Goal: Task Accomplishment & Management: Use online tool/utility

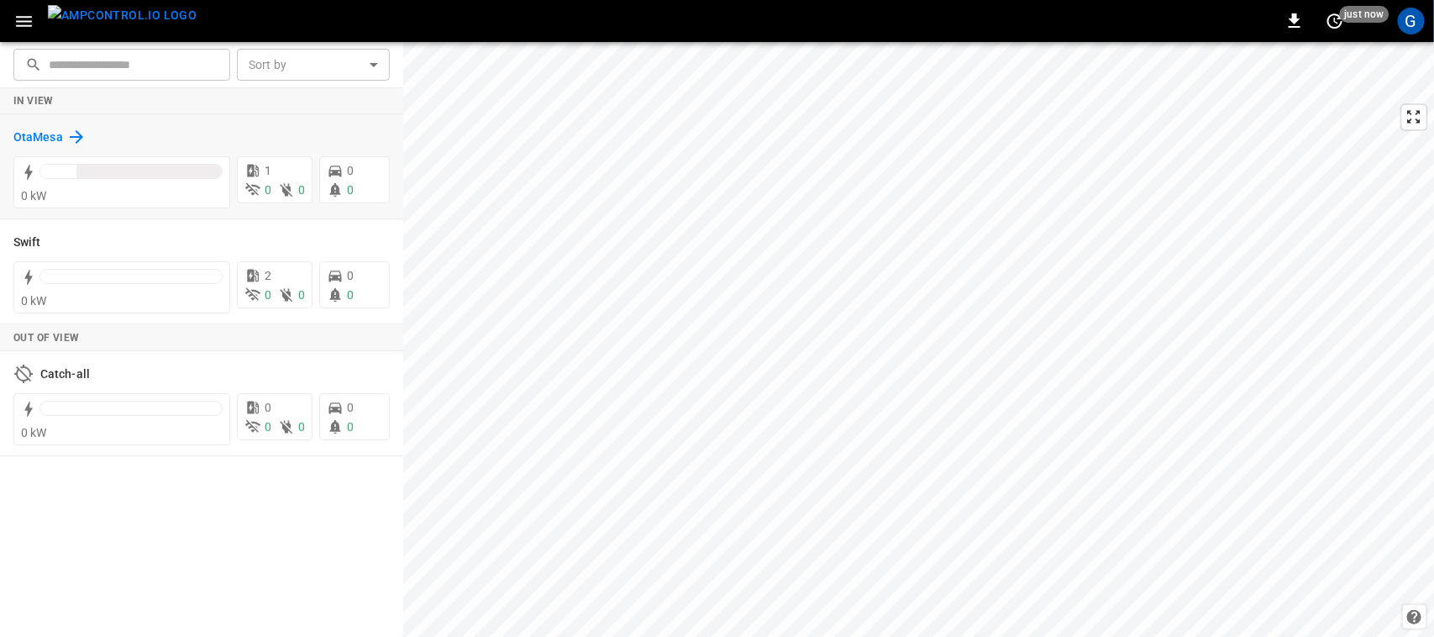
click at [47, 129] on h6 "OtaMesa" at bounding box center [38, 138] width 50 height 18
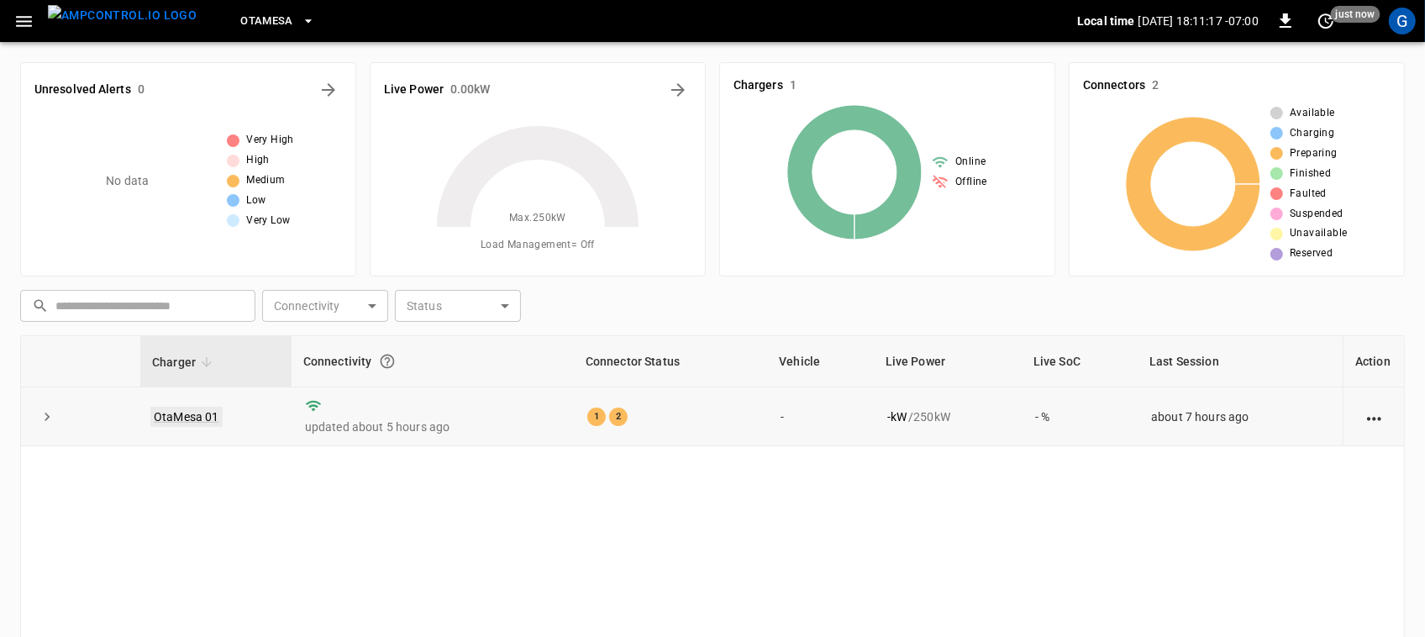
click at [195, 422] on link "OtaMesa 01" at bounding box center [186, 417] width 72 height 20
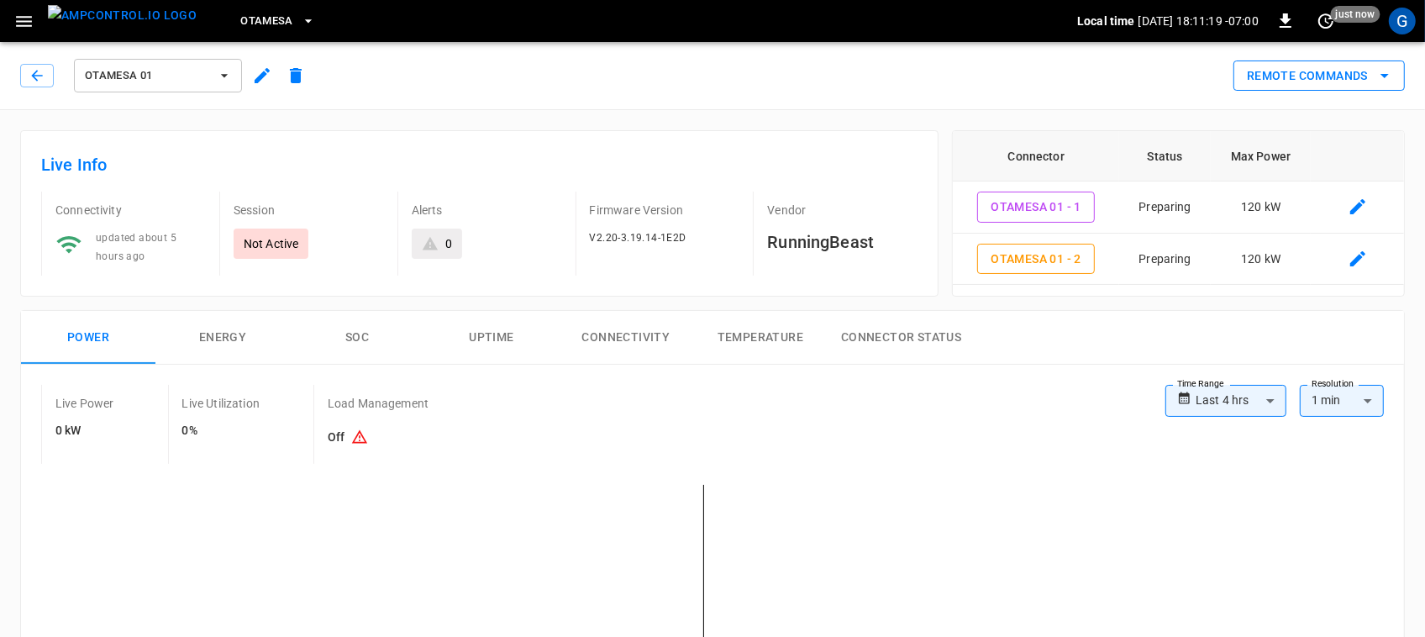
click at [1254, 73] on button "Remote Commands" at bounding box center [1318, 75] width 171 height 31
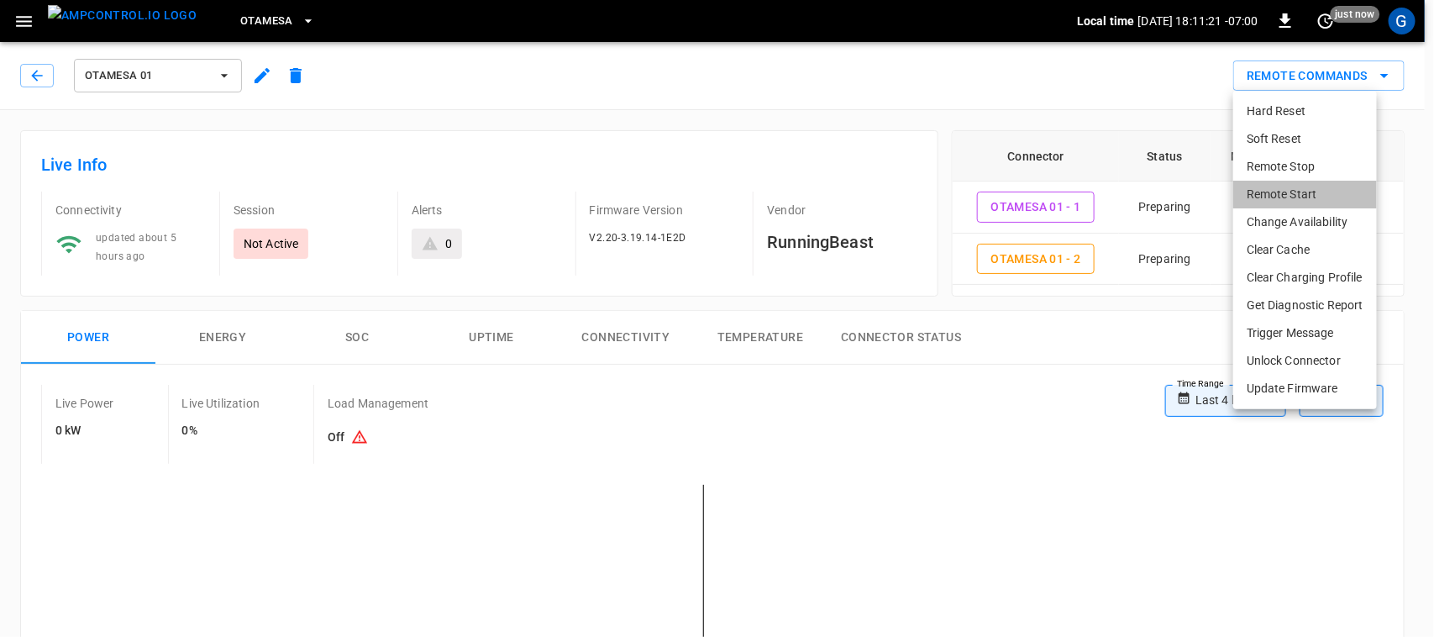
click at [1254, 181] on li "Remote Start" at bounding box center [1305, 195] width 144 height 28
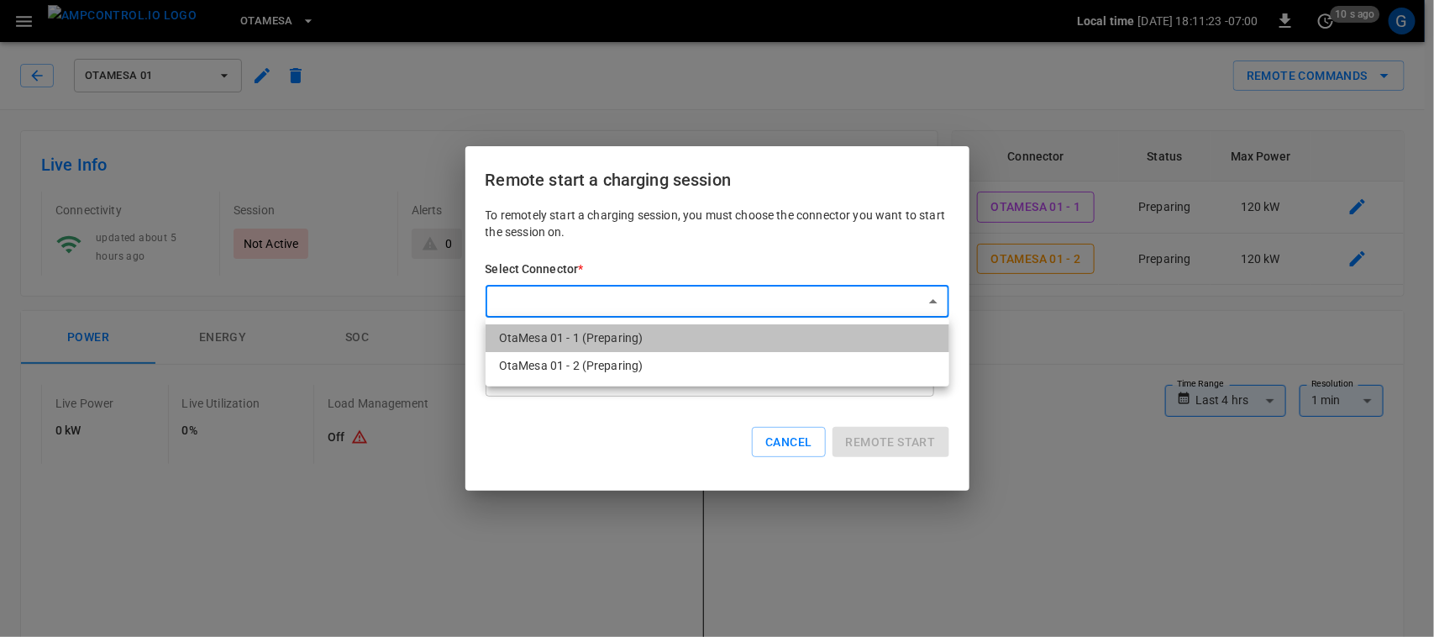
click at [804, 329] on li "OtaMesa 01 - 1 (Preparing)" at bounding box center [718, 338] width 464 height 28
type input "**********"
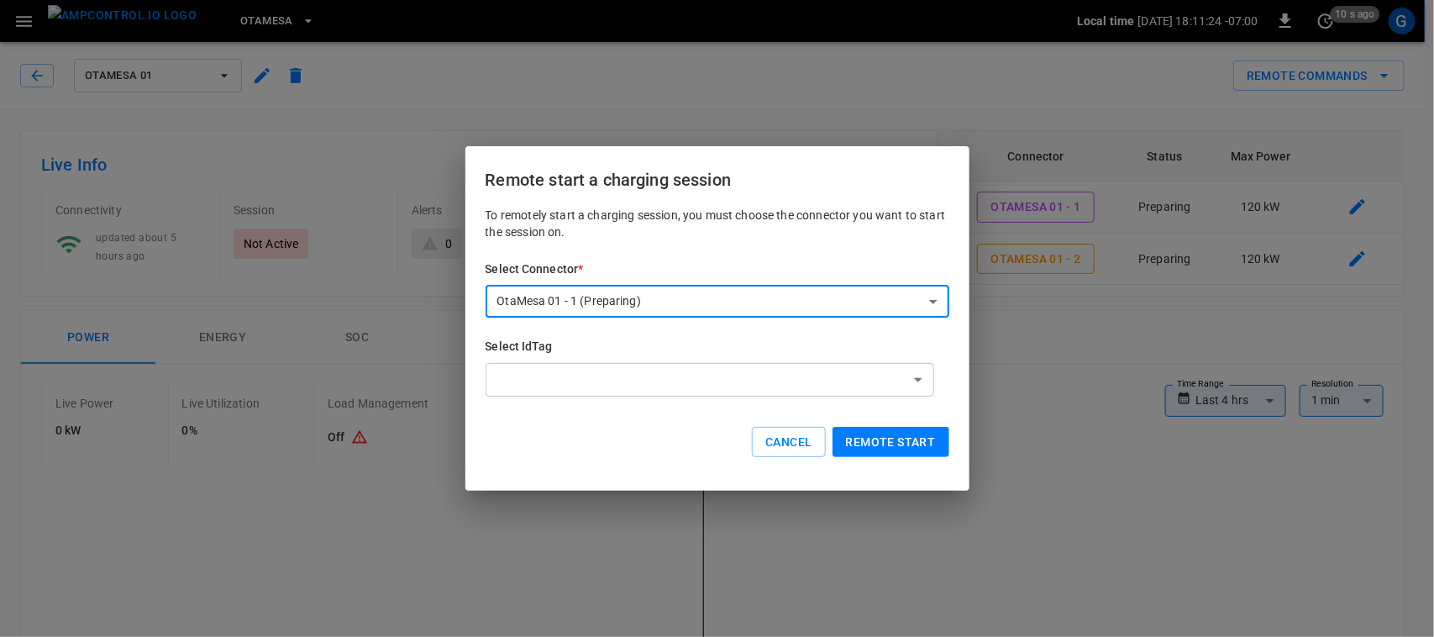
click at [889, 437] on button "Remote start" at bounding box center [891, 442] width 117 height 31
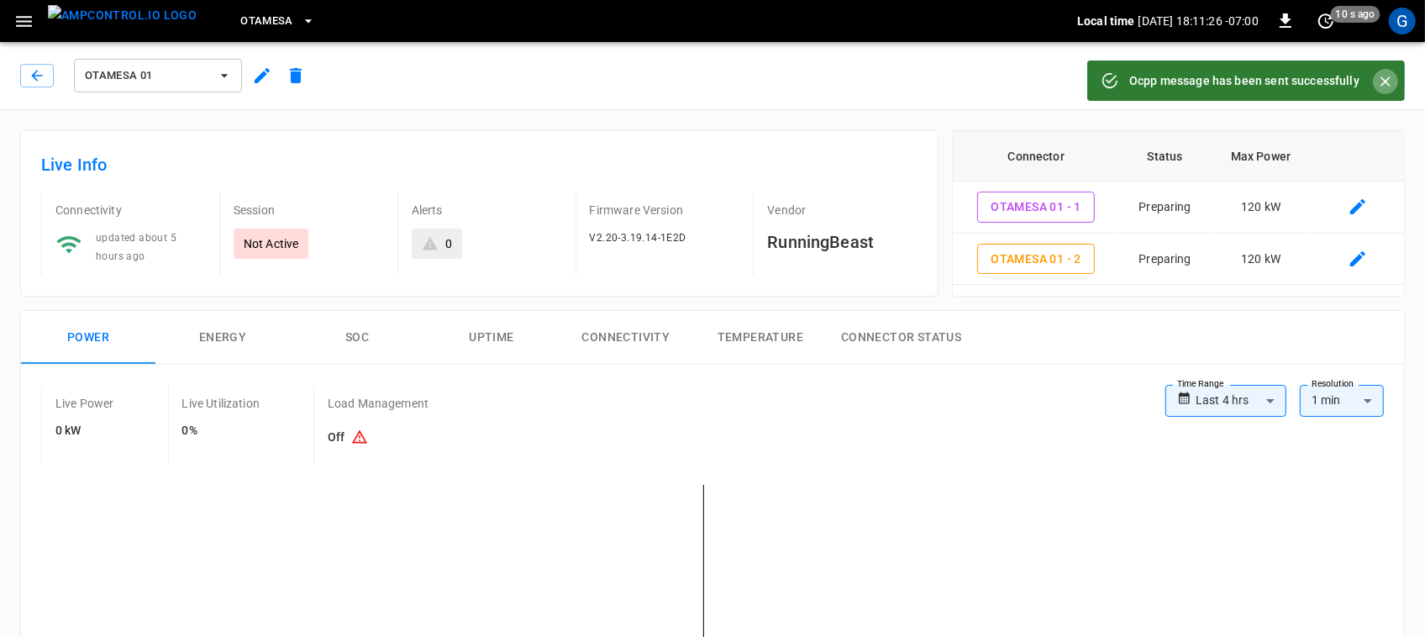
click at [1387, 76] on icon "Close" at bounding box center [1385, 81] width 17 height 17
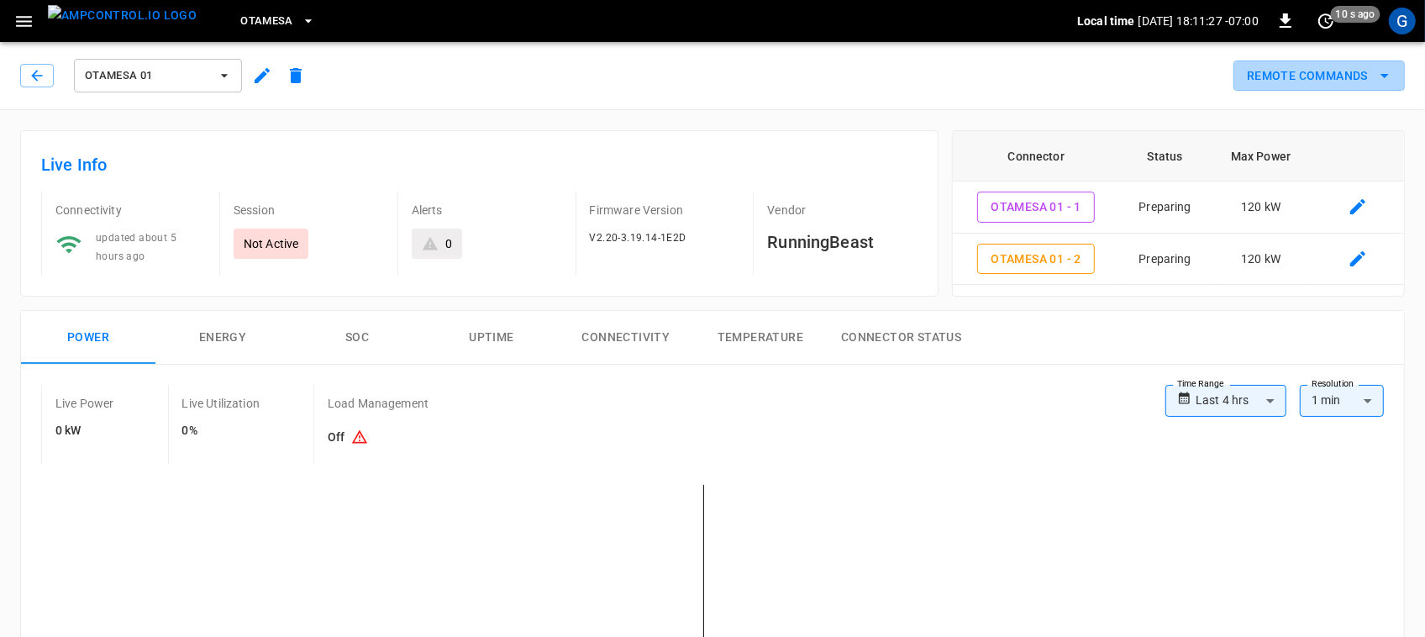
click at [1387, 76] on icon "remote commands options" at bounding box center [1385, 76] width 20 height 20
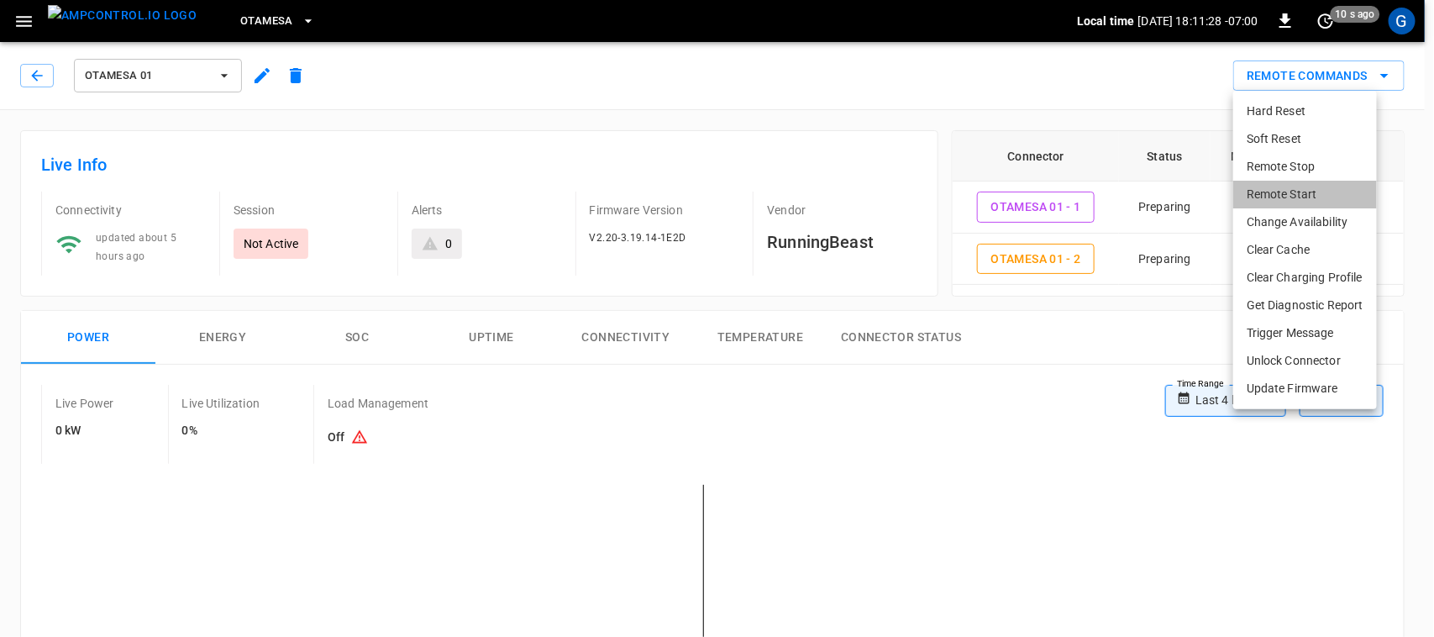
click at [1298, 191] on li "Remote Start" at bounding box center [1305, 195] width 144 height 28
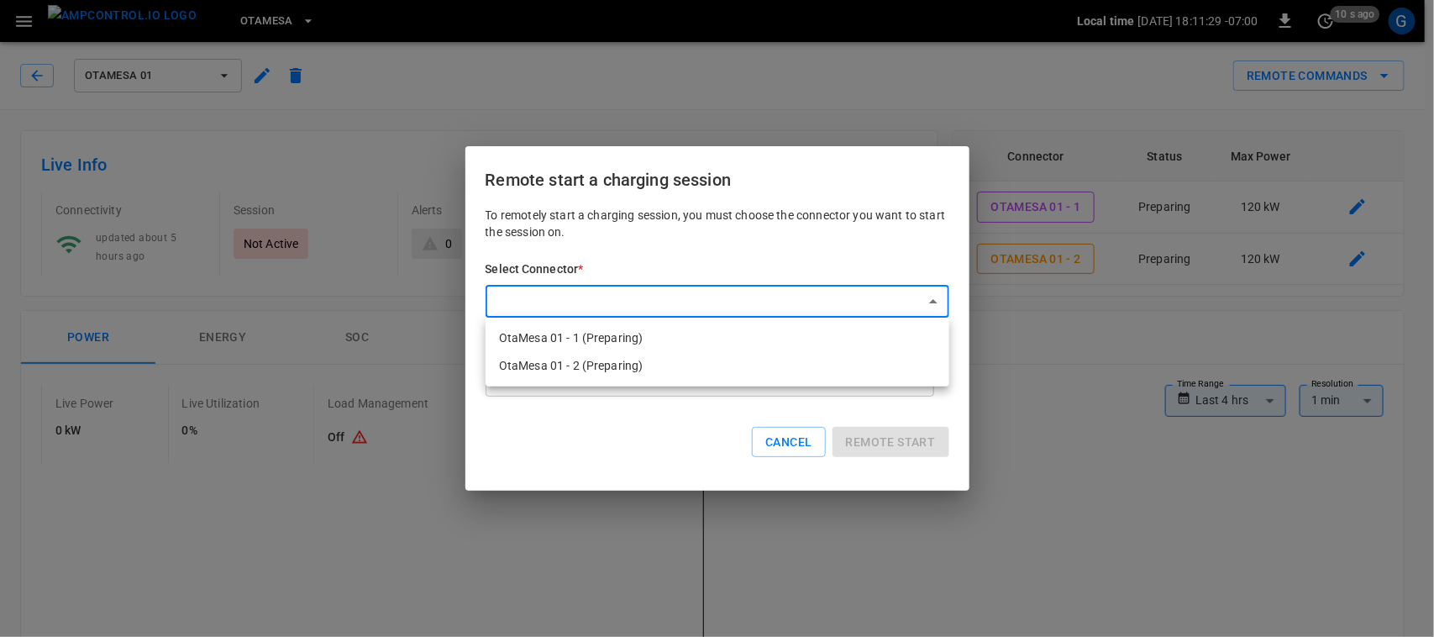
click at [733, 364] on li "OtaMesa 01 - 2 (Preparing)" at bounding box center [718, 366] width 464 height 28
type input "**********"
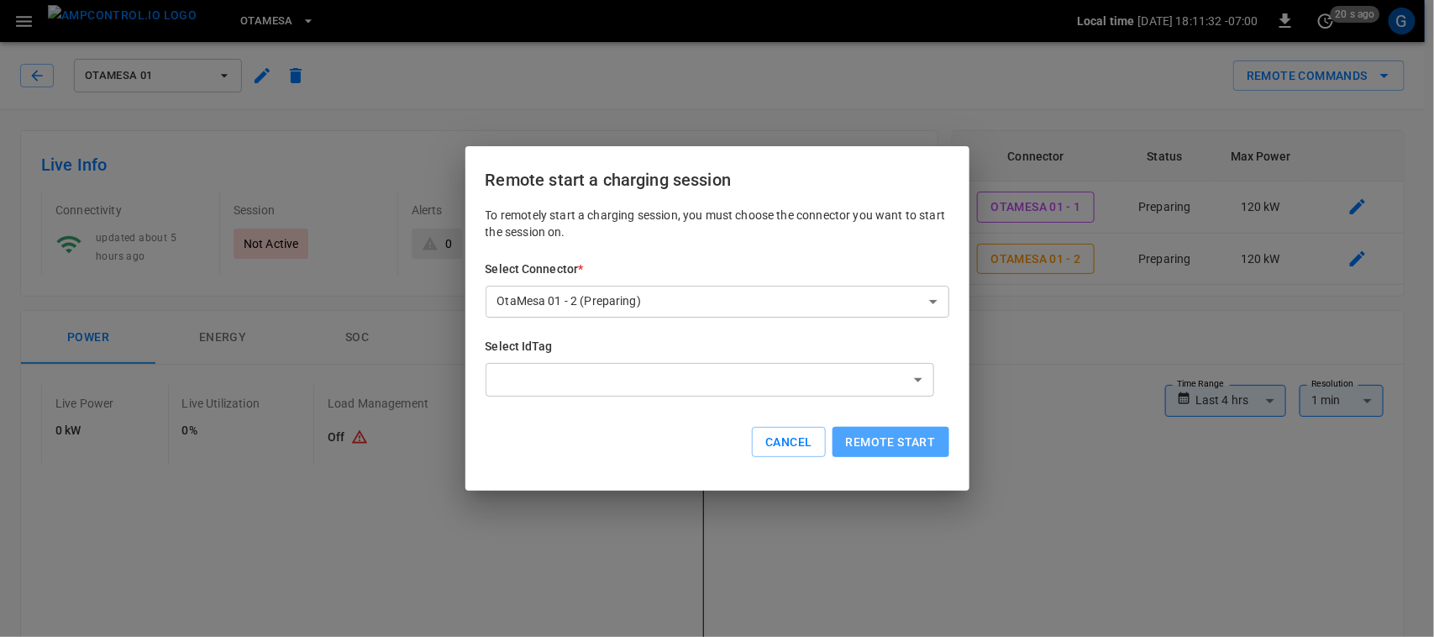
click at [849, 434] on button "Remote start" at bounding box center [891, 442] width 117 height 31
